Goal: Use online tool/utility: Utilize a website feature to perform a specific function

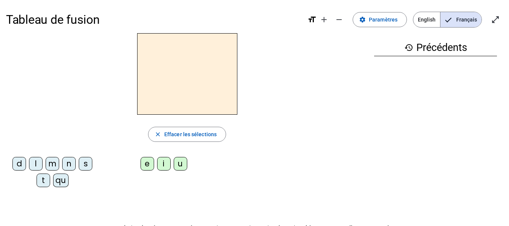
click at [60, 180] on div "qu" at bounding box center [60, 180] width 15 height 14
click at [167, 163] on div "i" at bounding box center [164, 164] width 14 height 14
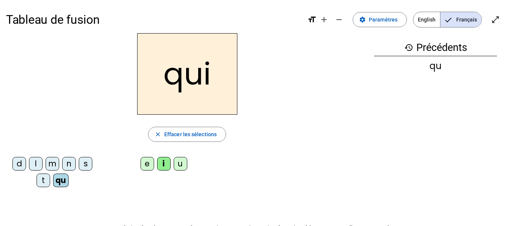
click at [88, 161] on div "s" at bounding box center [86, 164] width 14 height 14
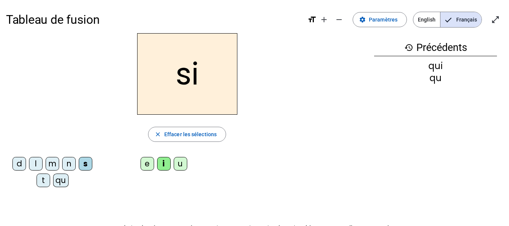
click at [66, 165] on div "n" at bounding box center [69, 164] width 14 height 14
click at [143, 165] on div "e" at bounding box center [147, 164] width 14 height 14
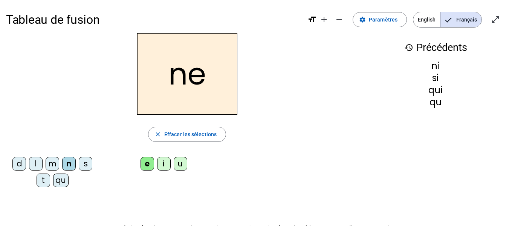
click at [90, 159] on div "s" at bounding box center [86, 164] width 14 height 14
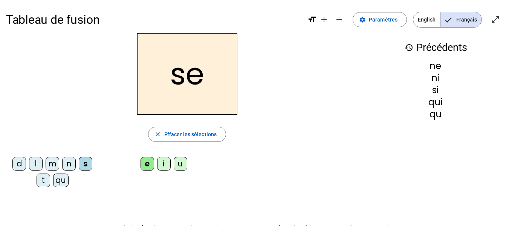
click at [44, 177] on div "t" at bounding box center [44, 180] width 14 height 14
click at [21, 160] on div "d" at bounding box center [19, 164] width 14 height 14
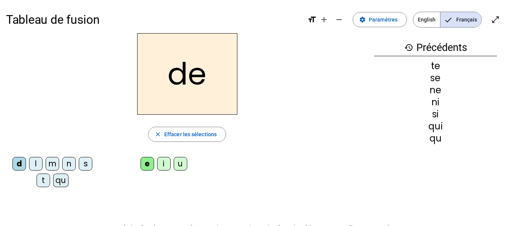
click at [179, 162] on div "u" at bounding box center [181, 164] width 14 height 14
click at [87, 162] on div "s" at bounding box center [86, 164] width 14 height 14
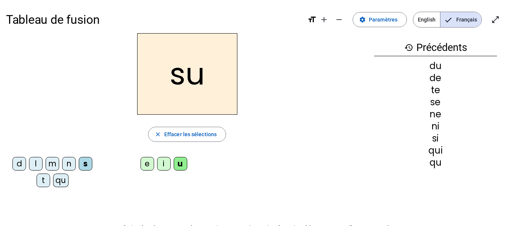
click at [35, 164] on div "l" at bounding box center [36, 164] width 14 height 14
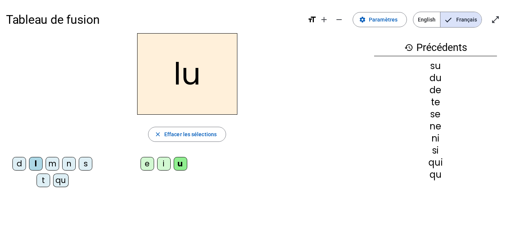
click at [43, 180] on div "t" at bounding box center [44, 180] width 14 height 14
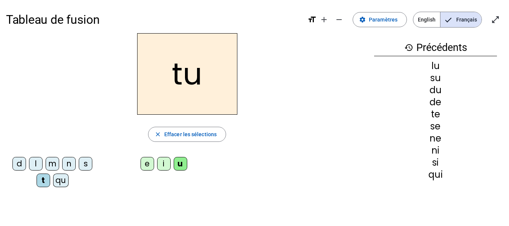
click at [53, 161] on div "m" at bounding box center [53, 164] width 14 height 14
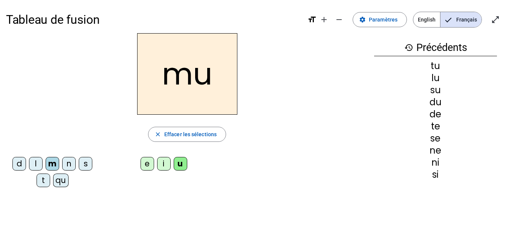
click at [147, 166] on div "e" at bounding box center [147, 164] width 14 height 14
click at [18, 164] on div "d" at bounding box center [19, 164] width 14 height 14
